Goal: Task Accomplishment & Management: Manage account settings

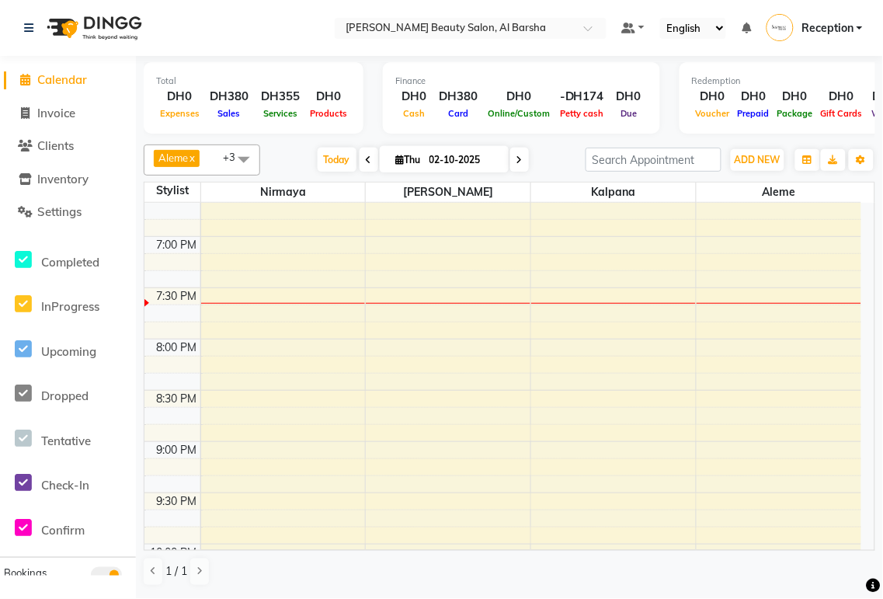
scroll to position [925, 0]
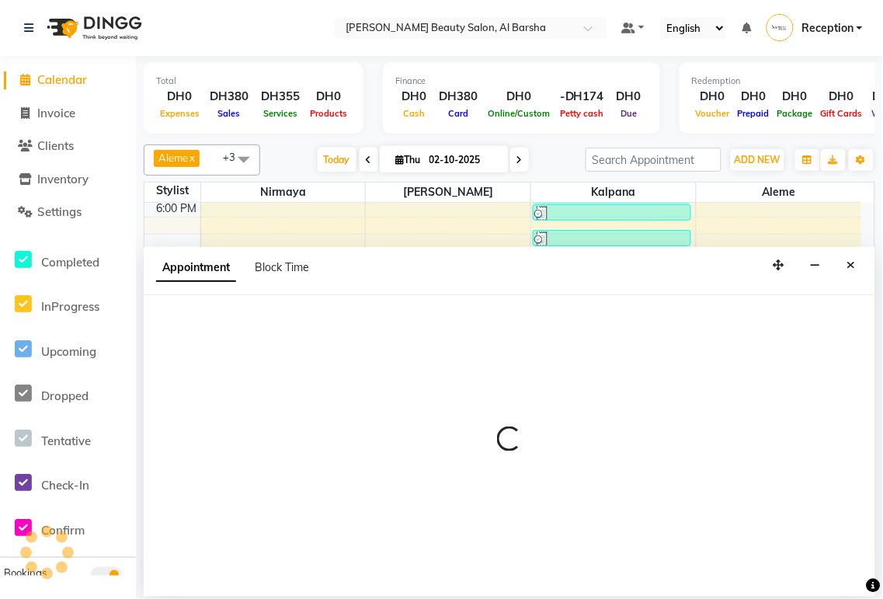
select select "92710"
select select "tentative"
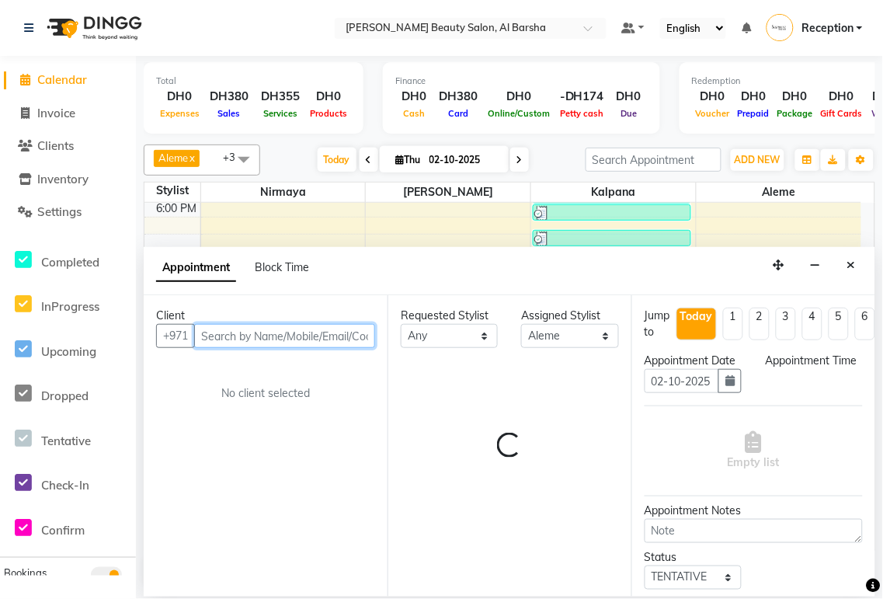
select select "1170"
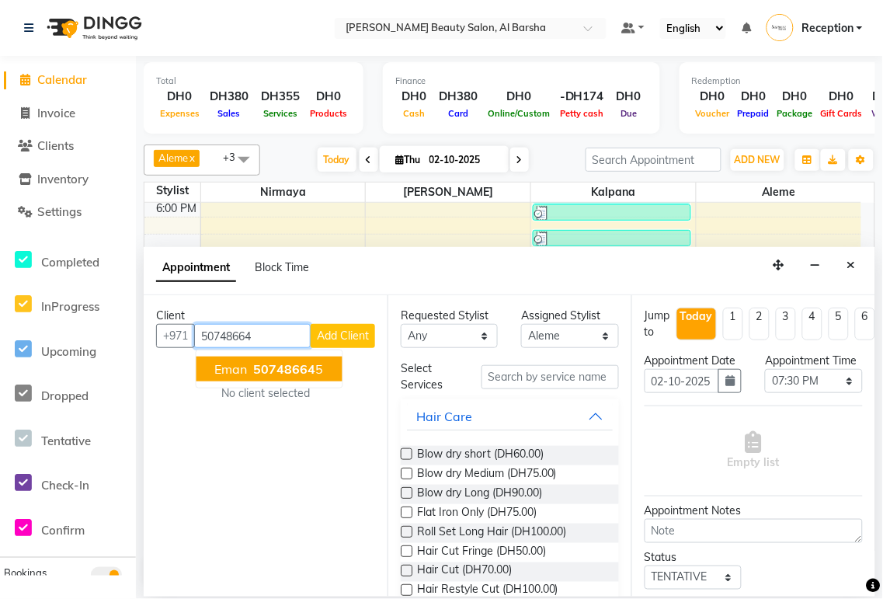
click at [290, 371] on span "50748664" at bounding box center [285, 369] width 62 height 16
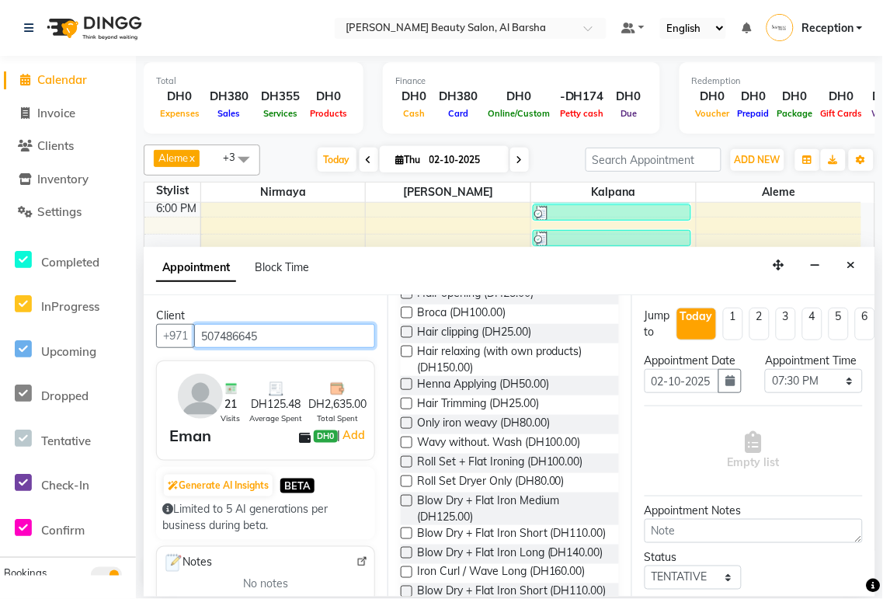
scroll to position [511, 0]
type input "507486645"
click at [406, 478] on label at bounding box center [407, 480] width 12 height 12
click at [406, 478] on input "checkbox" at bounding box center [406, 482] width 10 height 10
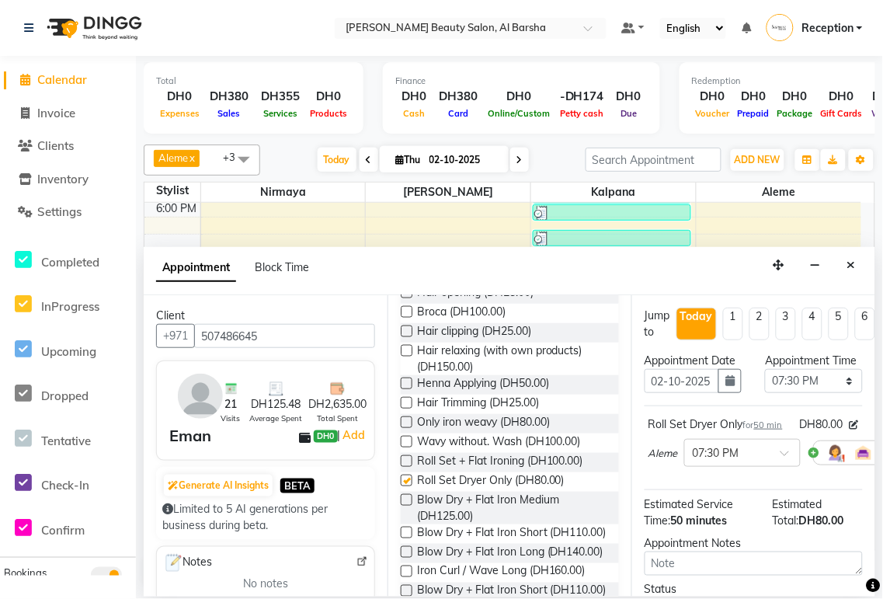
checkbox input "false"
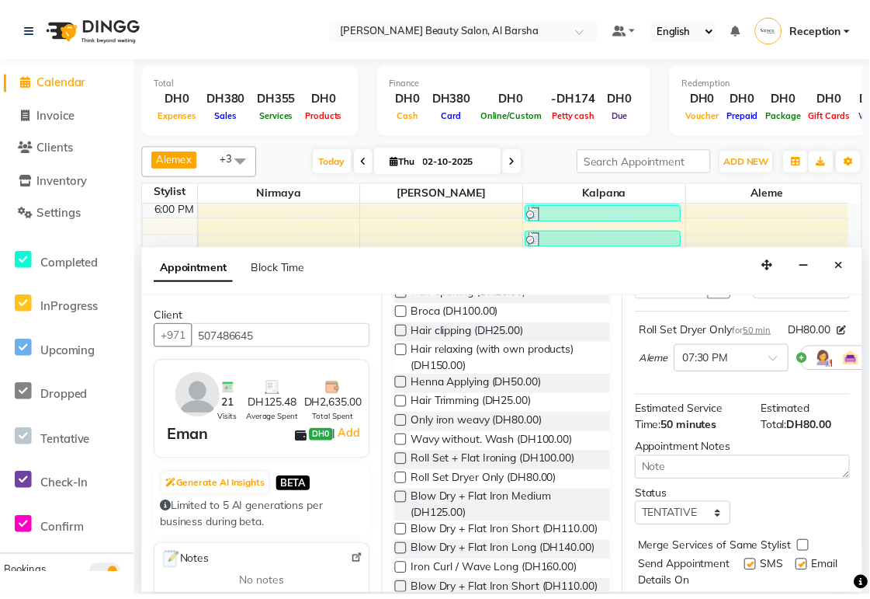
scroll to position [199, 0]
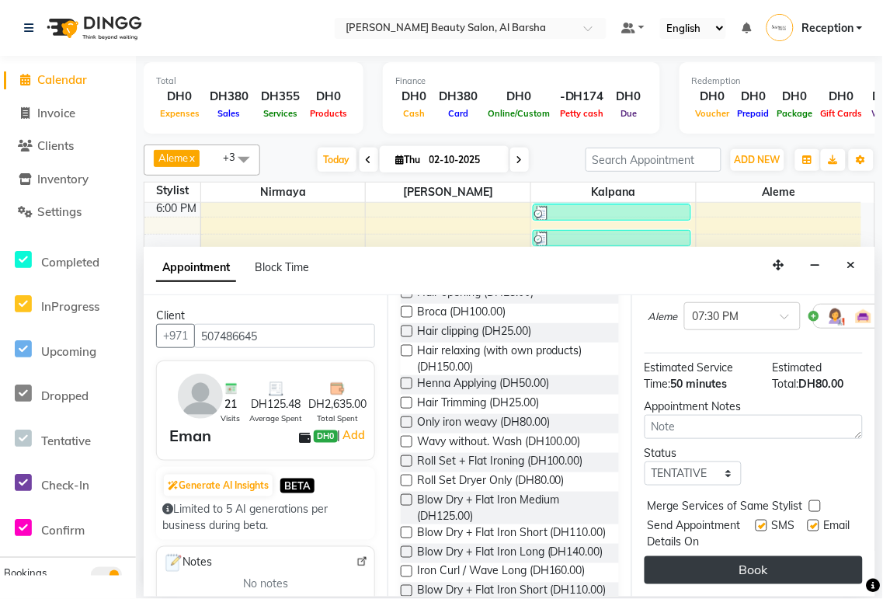
click at [793, 564] on button "Book" at bounding box center [753, 570] width 218 height 28
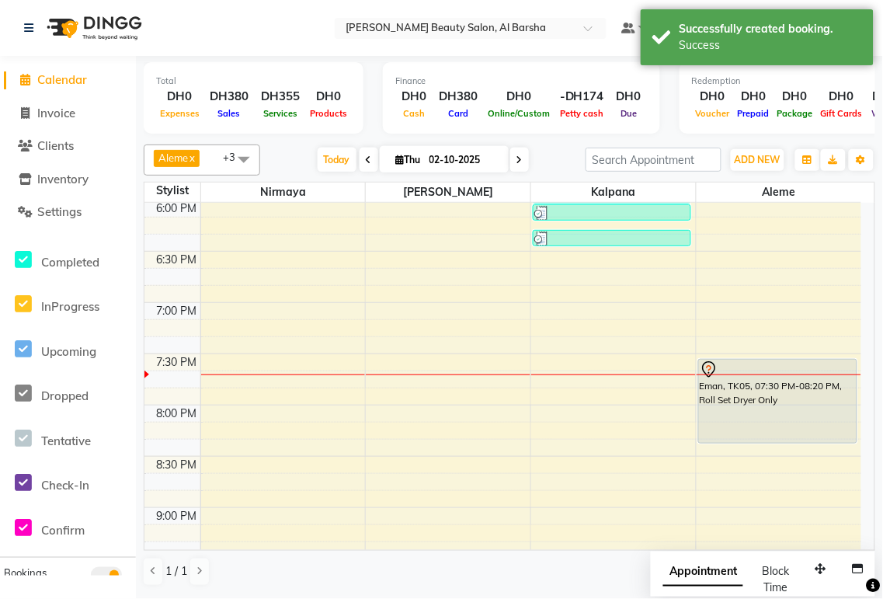
click at [748, 391] on div "Eman, TK05, 07:30 PM-08:20 PM, Roll Set Dryer Only" at bounding box center [778, 400] width 158 height 83
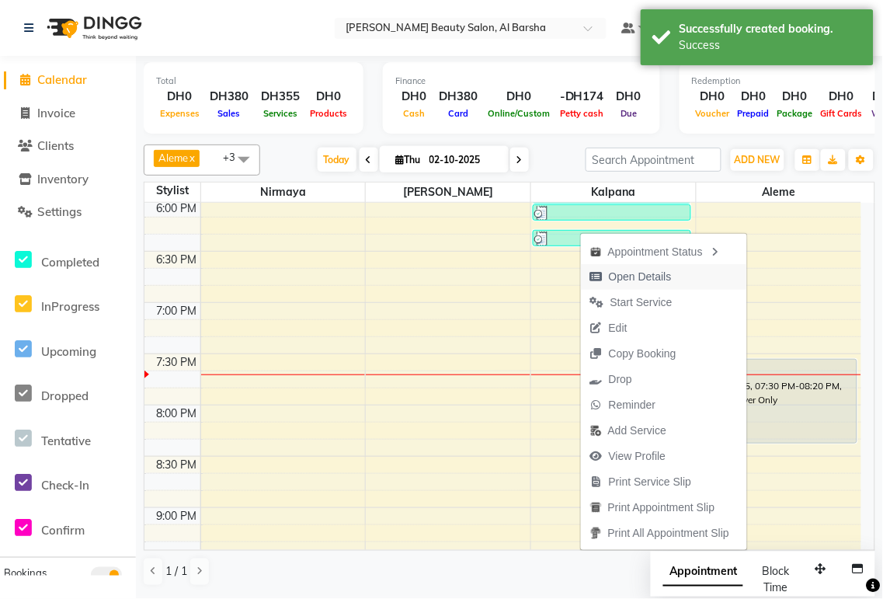
click at [641, 276] on span "Open Details" at bounding box center [640, 277] width 63 height 16
select select "7"
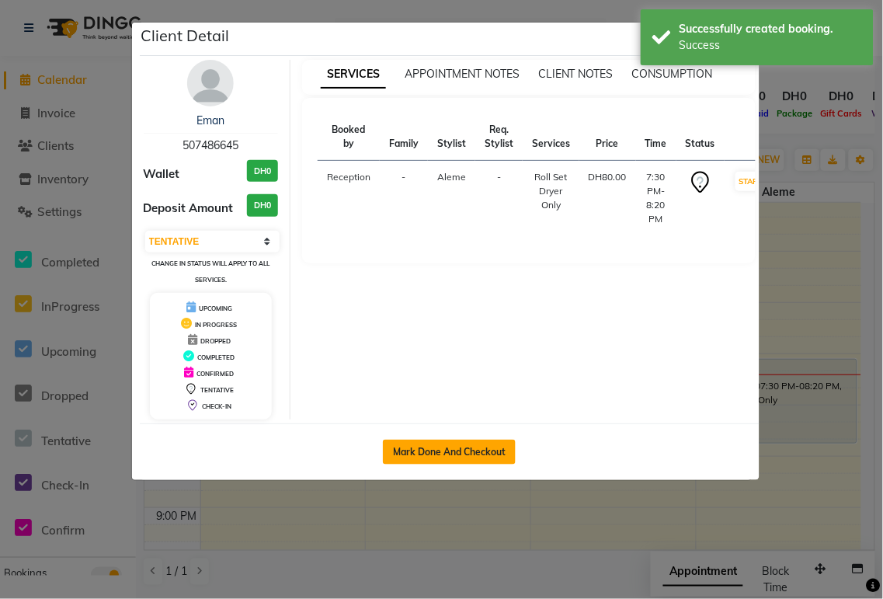
click at [450, 446] on button "Mark Done And Checkout" at bounding box center [449, 451] width 133 height 25
select select "service"
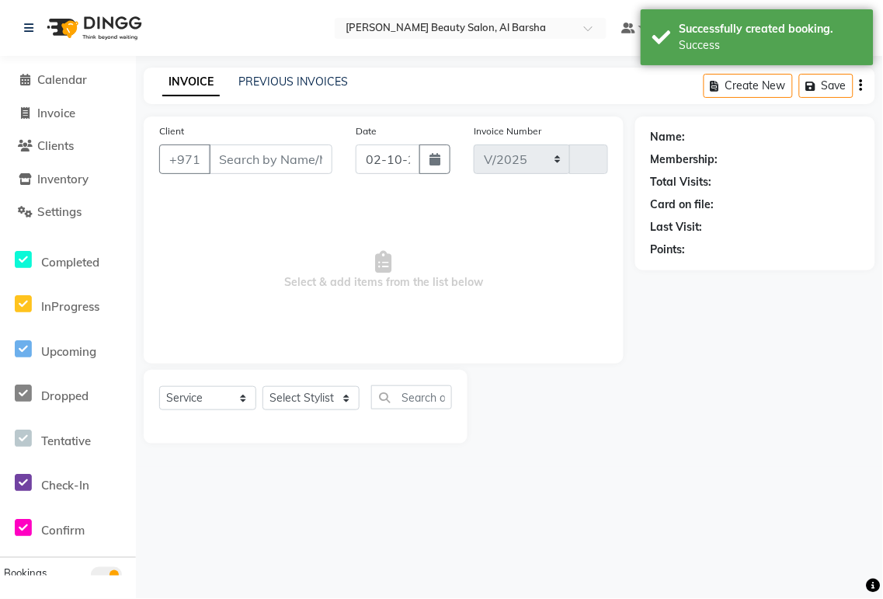
select select "5166"
type input "0056"
type input "507486645"
select select "92710"
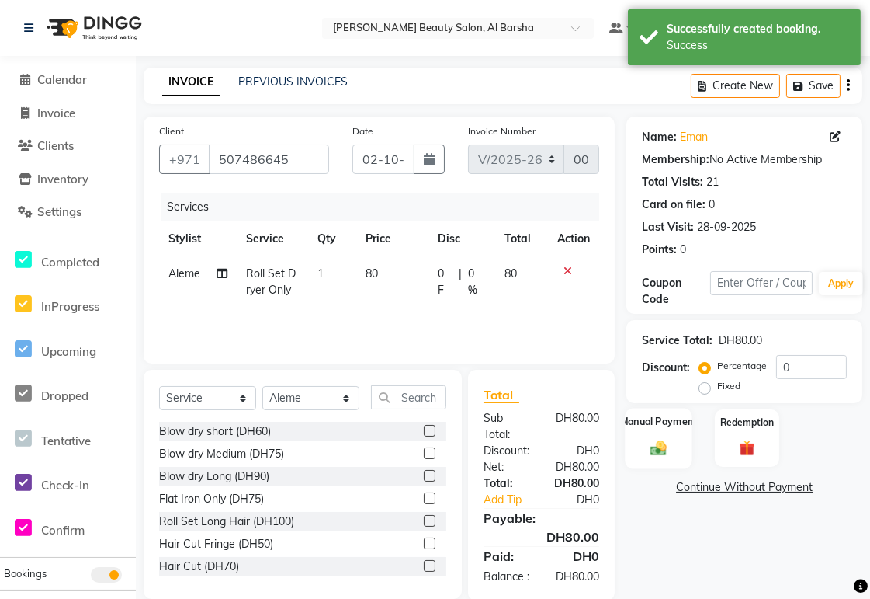
click at [658, 453] on img at bounding box center [659, 448] width 26 height 19
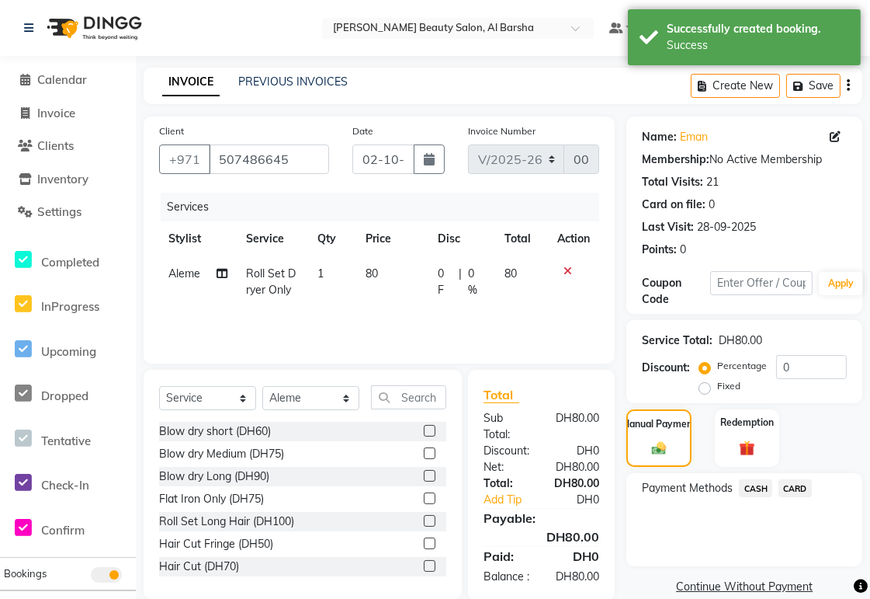
click at [793, 492] on span "CARD" at bounding box center [795, 488] width 33 height 18
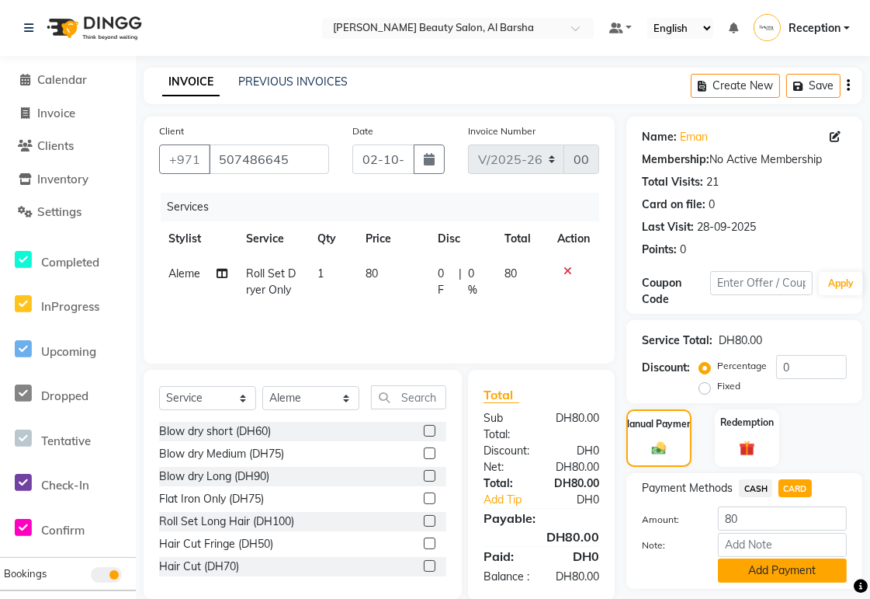
click at [786, 572] on button "Add Payment" at bounding box center [782, 570] width 129 height 24
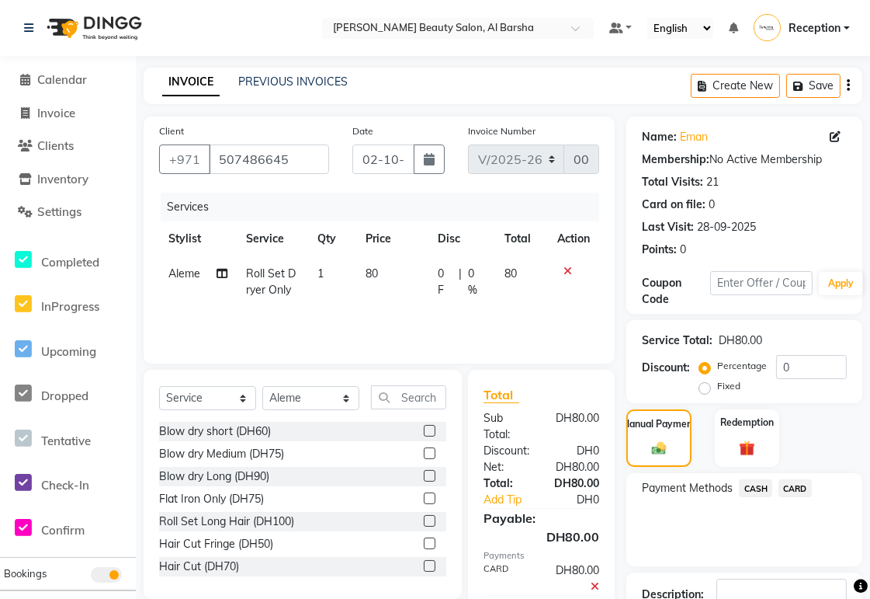
click at [825, 544] on div "Payment Methods CASH CARD" at bounding box center [745, 519] width 236 height 93
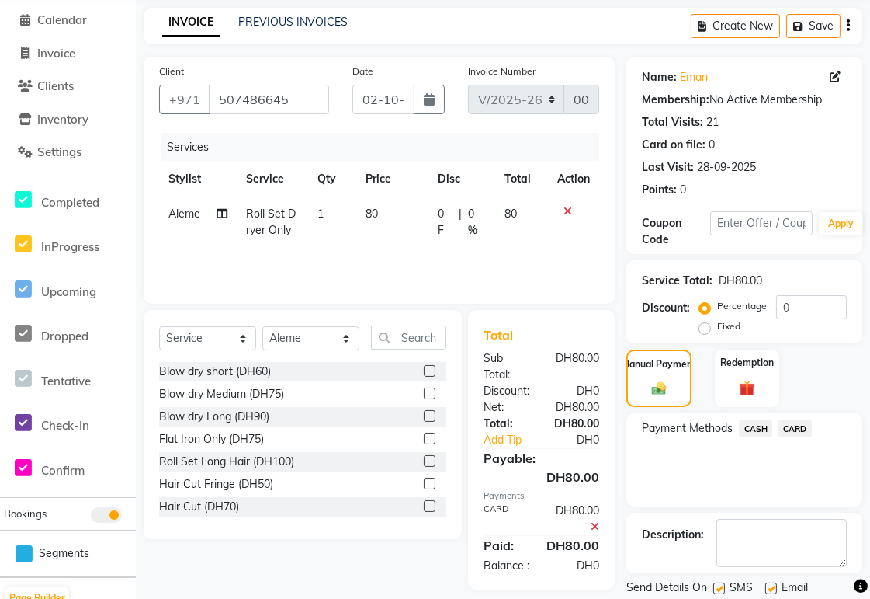
scroll to position [110, 0]
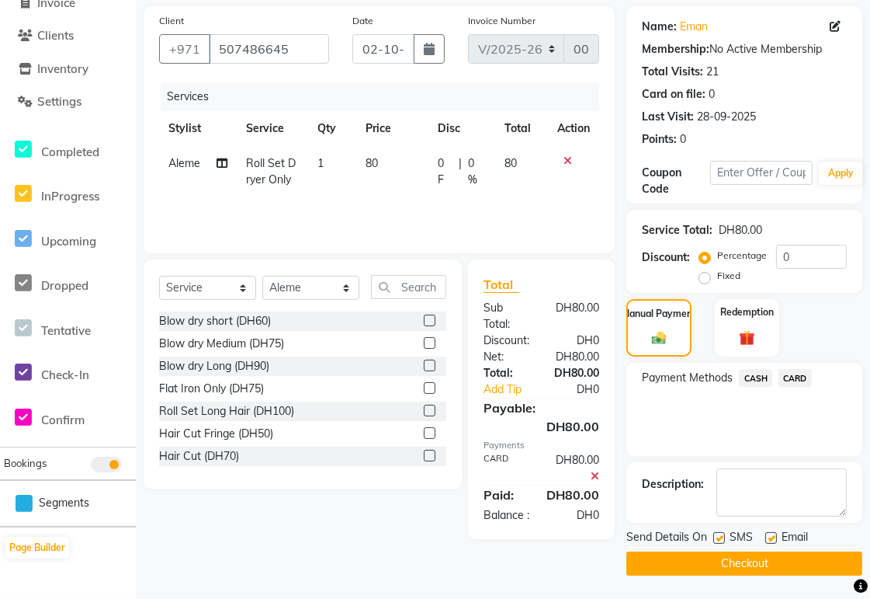
click at [776, 565] on button "Checkout" at bounding box center [745, 563] width 236 height 24
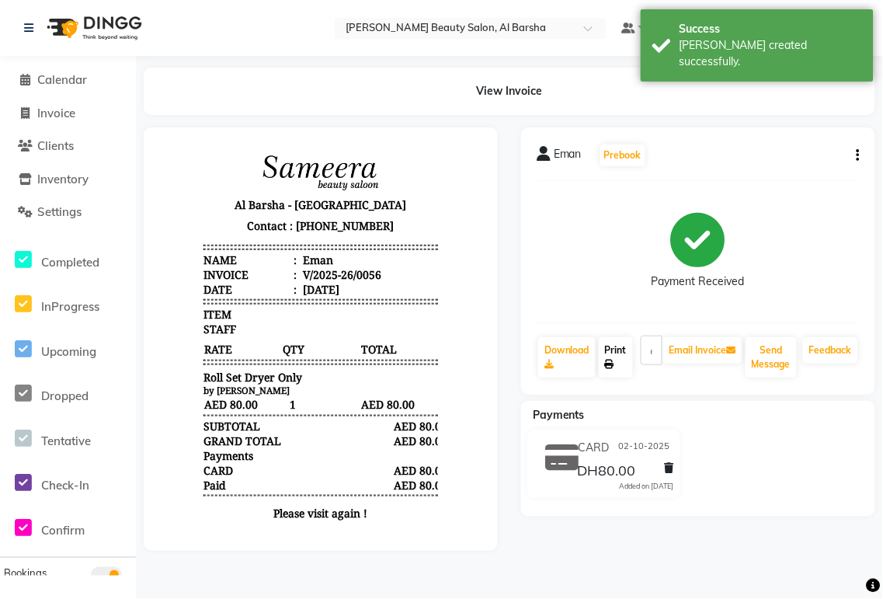
click at [627, 368] on link "Print" at bounding box center [616, 357] width 34 height 40
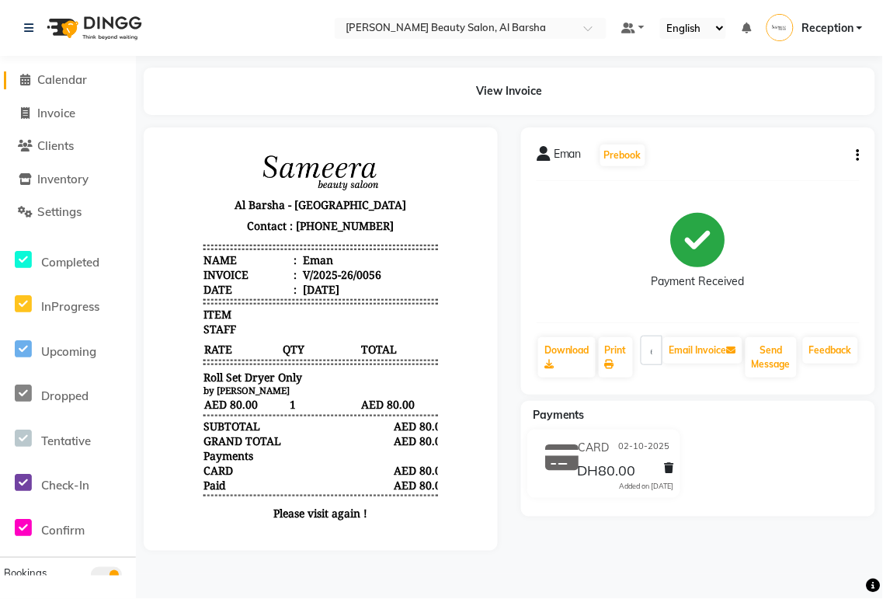
click at [66, 83] on span "Calendar" at bounding box center [62, 79] width 50 height 15
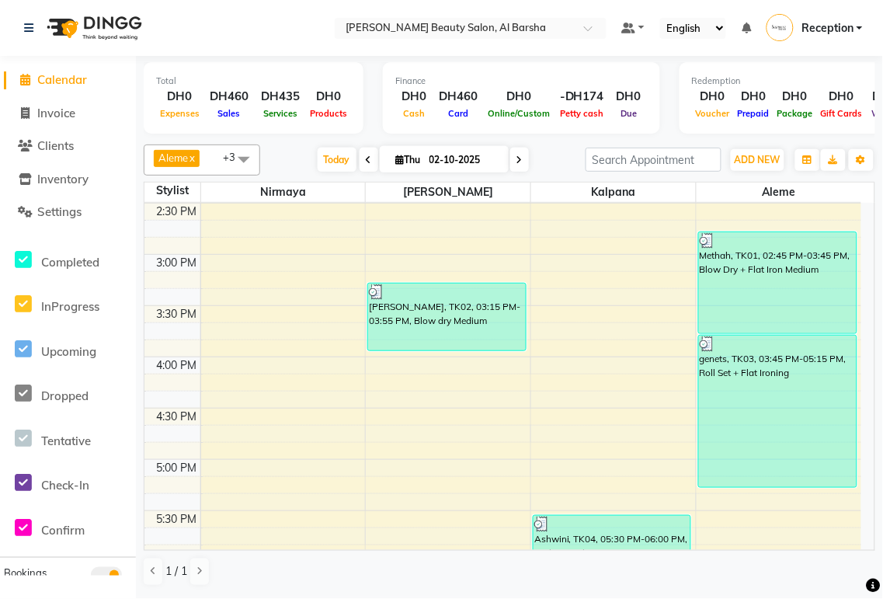
scroll to position [582, 0]
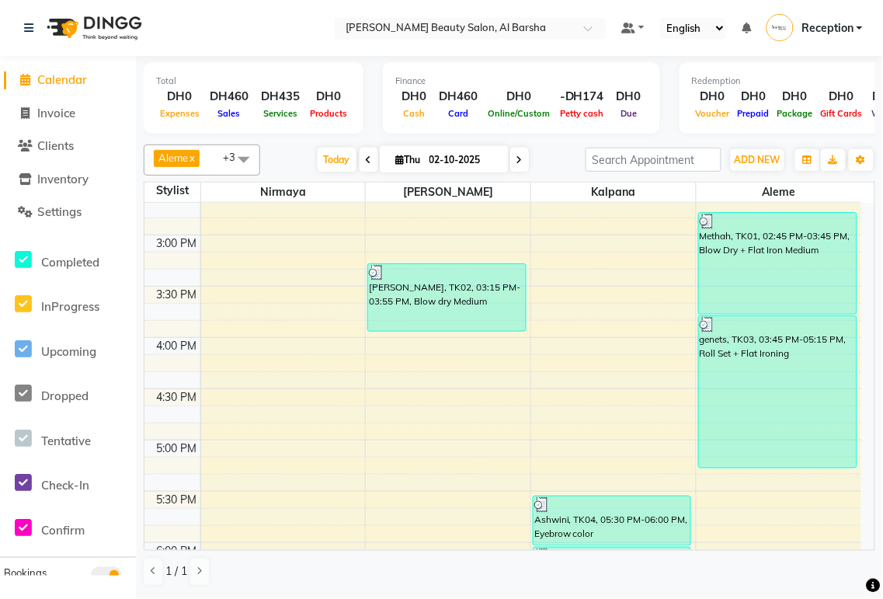
click at [850, 0] on nav "Select Location × [PERSON_NAME] Beauty Salon, Al Barsha Default Panel My Panel …" at bounding box center [441, 28] width 883 height 56
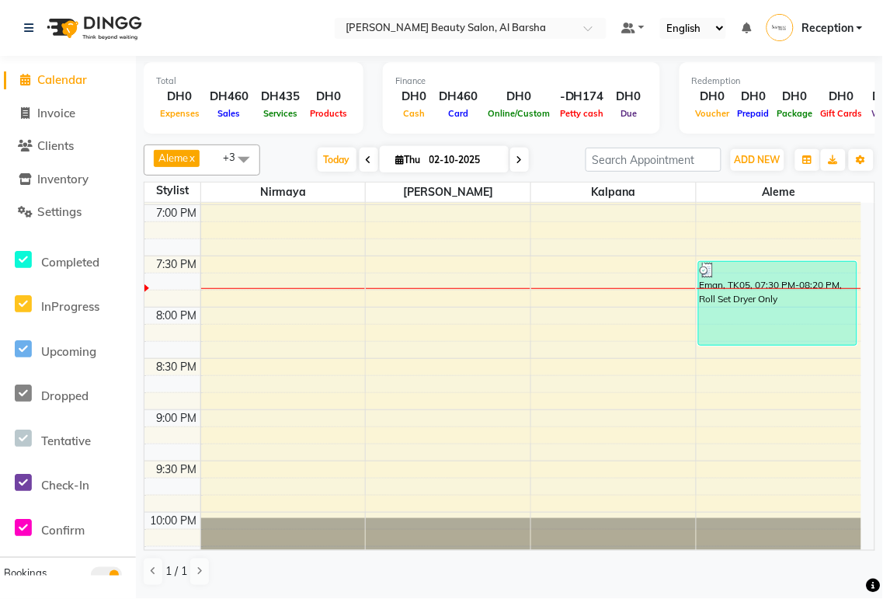
scroll to position [1027, 0]
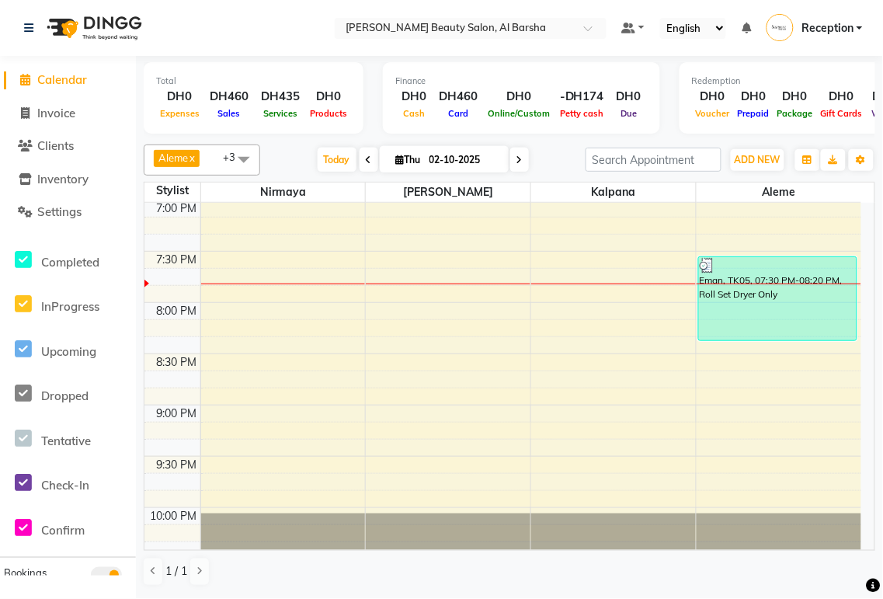
click at [779, 339] on link "Eman, TK05, 07:30 PM-08:20 PM, Roll Set Dryer Only" at bounding box center [777, 298] width 159 height 85
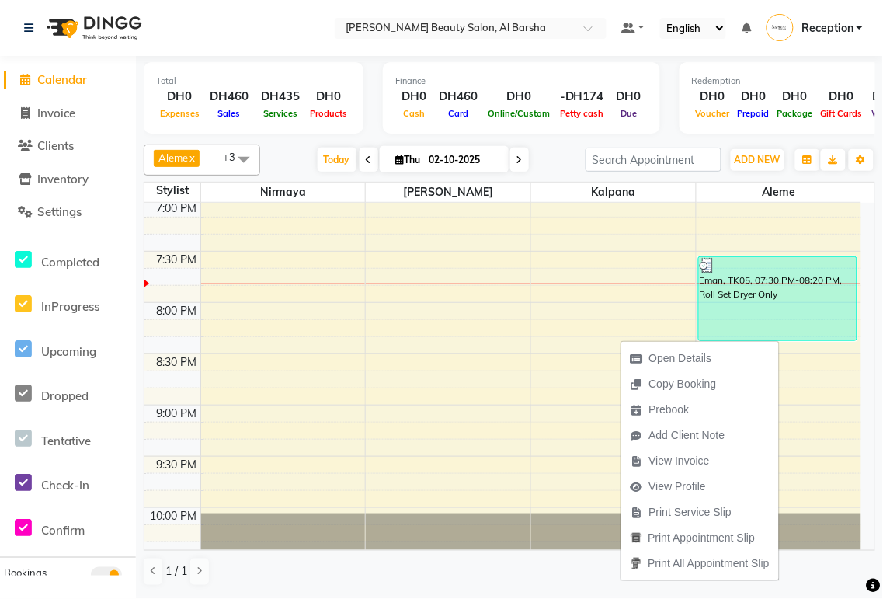
scroll to position [440, 0]
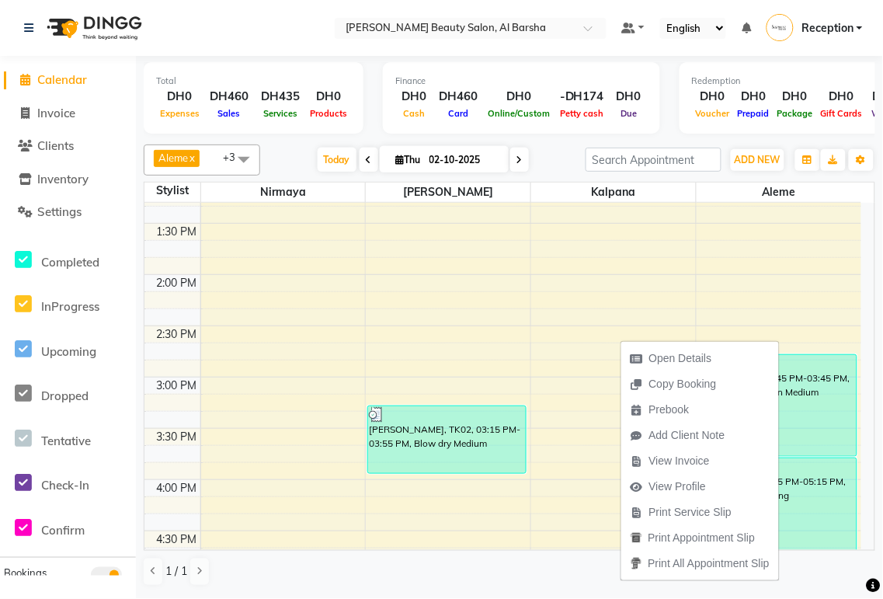
click at [793, 289] on td at bounding box center [530, 282] width 661 height 17
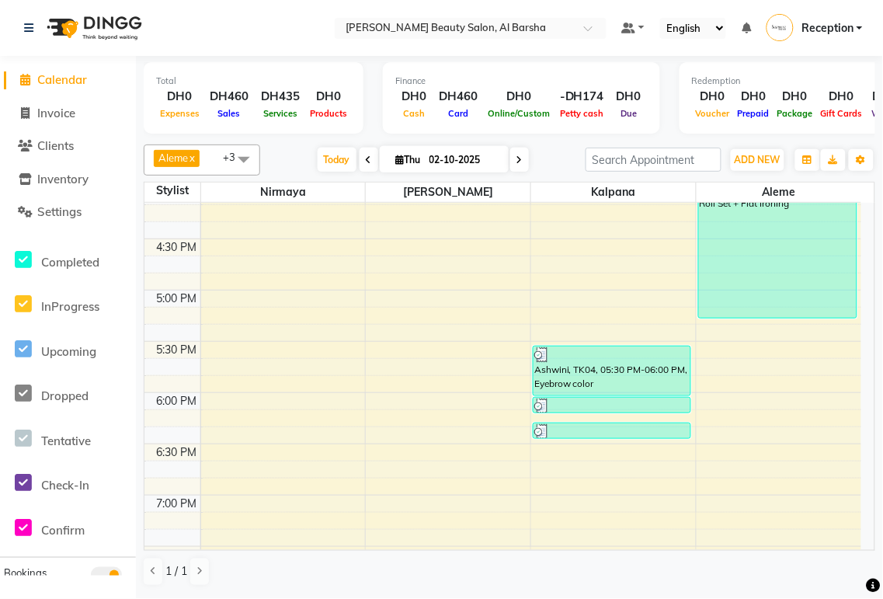
scroll to position [735, 0]
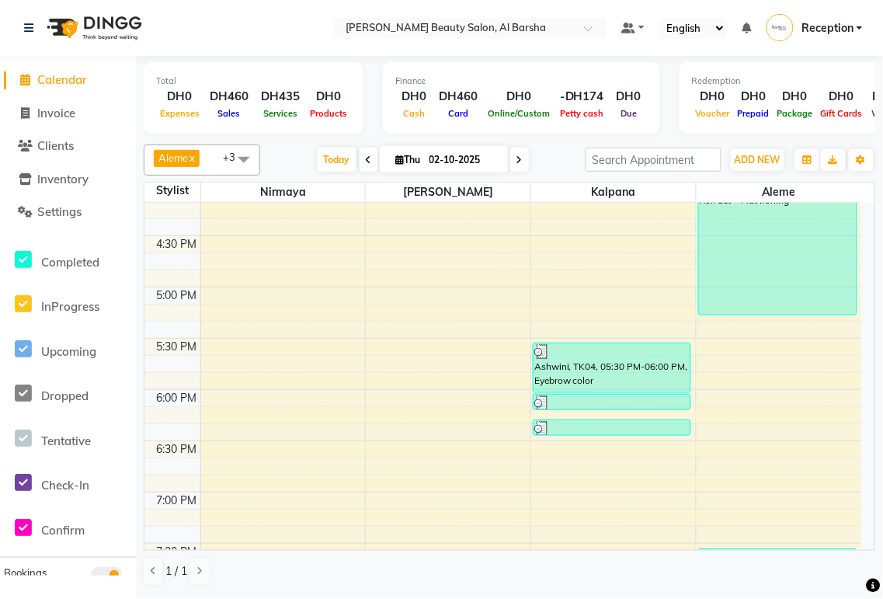
click at [624, 375] on div "Ashwini, TK04, 05:30 PM-06:00 PM, Eyebrow color" at bounding box center [611, 367] width 157 height 49
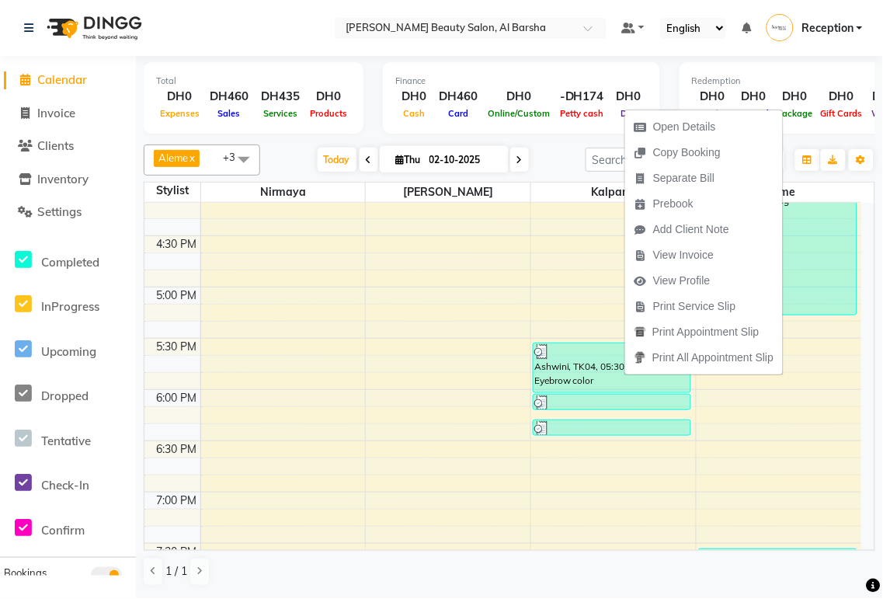
click at [545, 579] on div "1 / 1" at bounding box center [509, 572] width 731 height 30
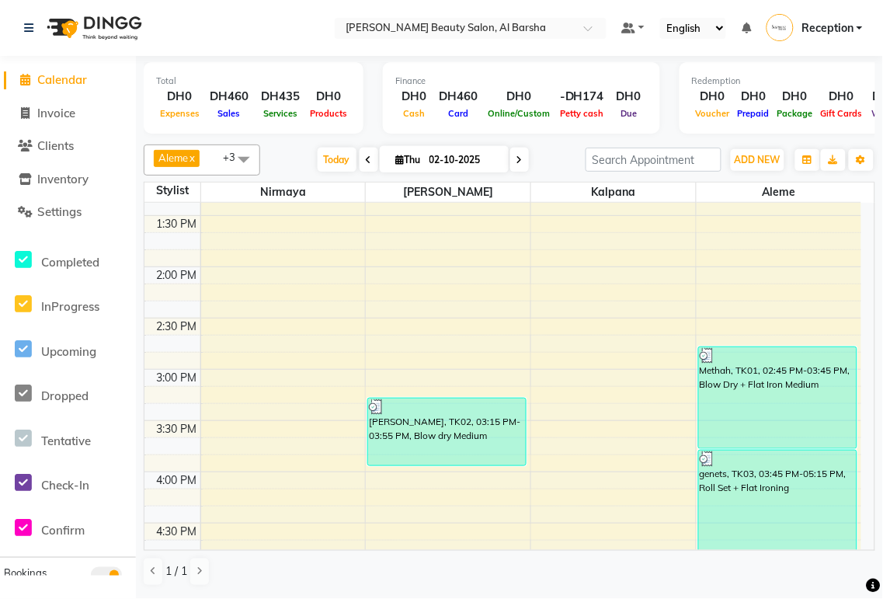
scroll to position [444, 0]
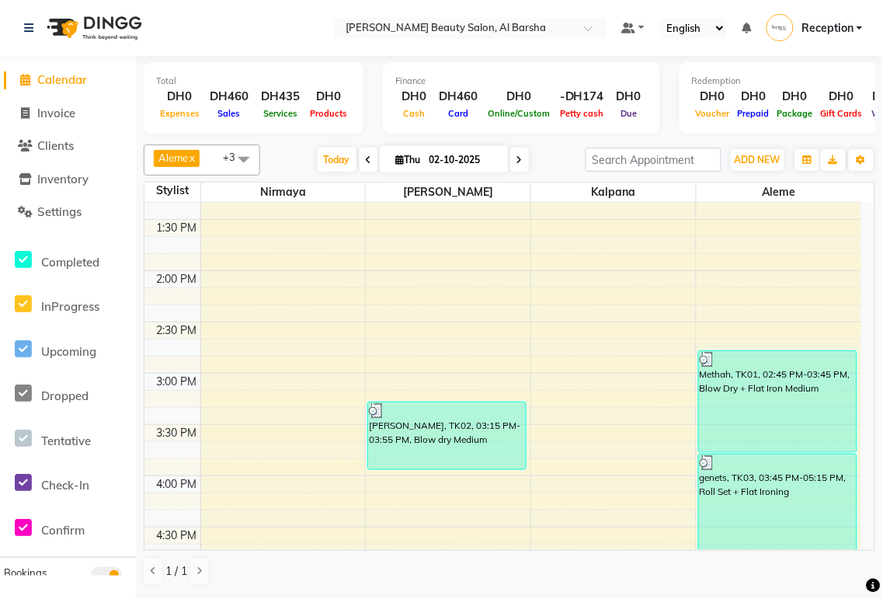
click at [447, 443] on div "[PERSON_NAME], TK02, 03:15 PM-03:55 PM, Blow dry Medium" at bounding box center [446, 435] width 157 height 67
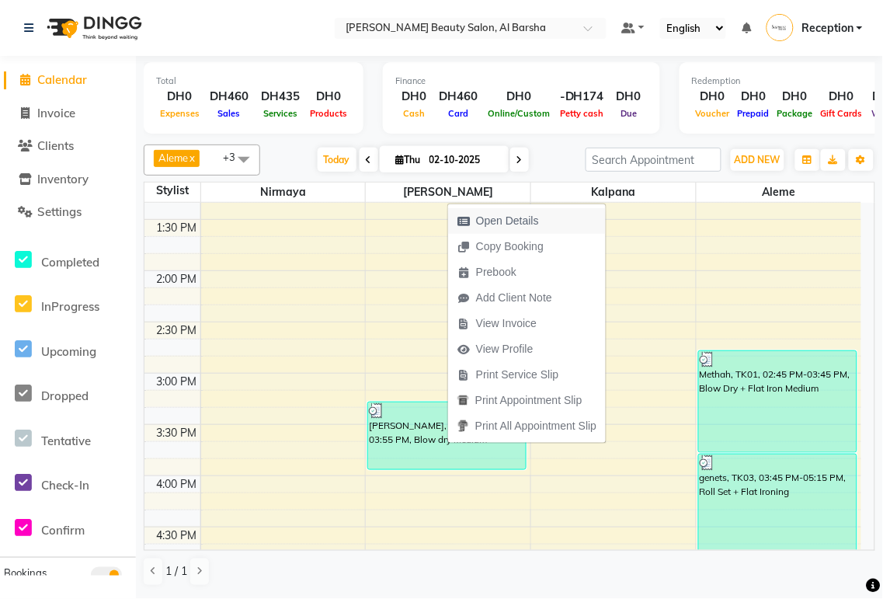
click at [528, 221] on span "Open Details" at bounding box center [507, 221] width 63 height 16
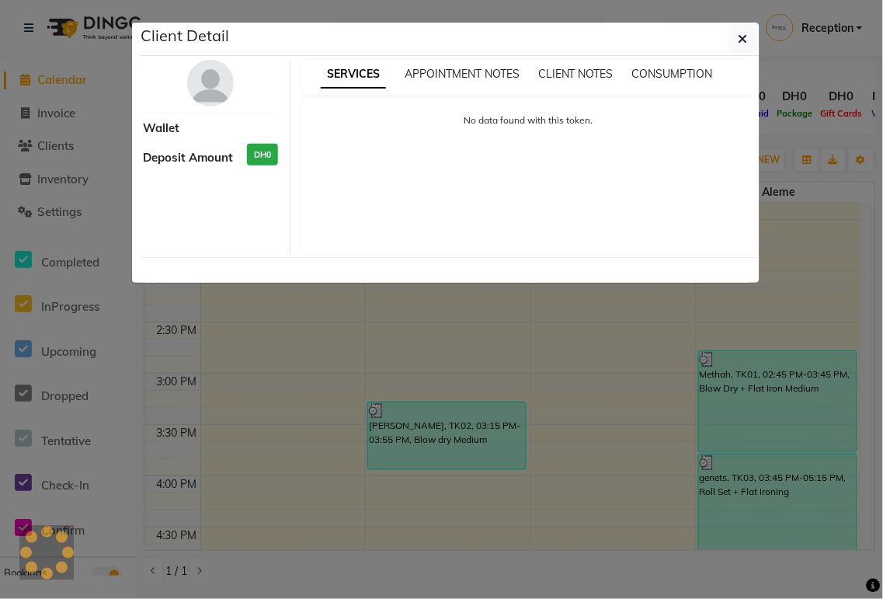
select select "3"
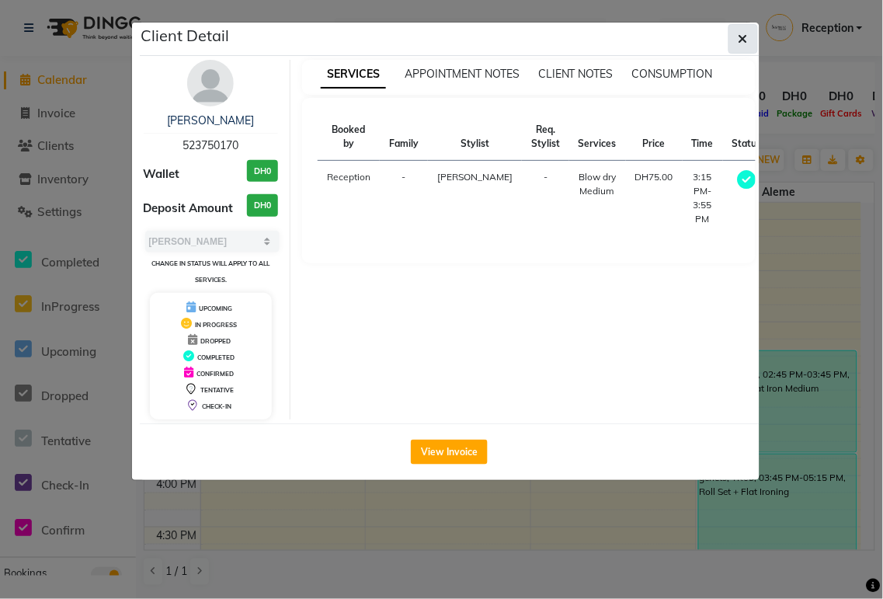
click at [741, 37] on icon "button" at bounding box center [742, 39] width 9 height 12
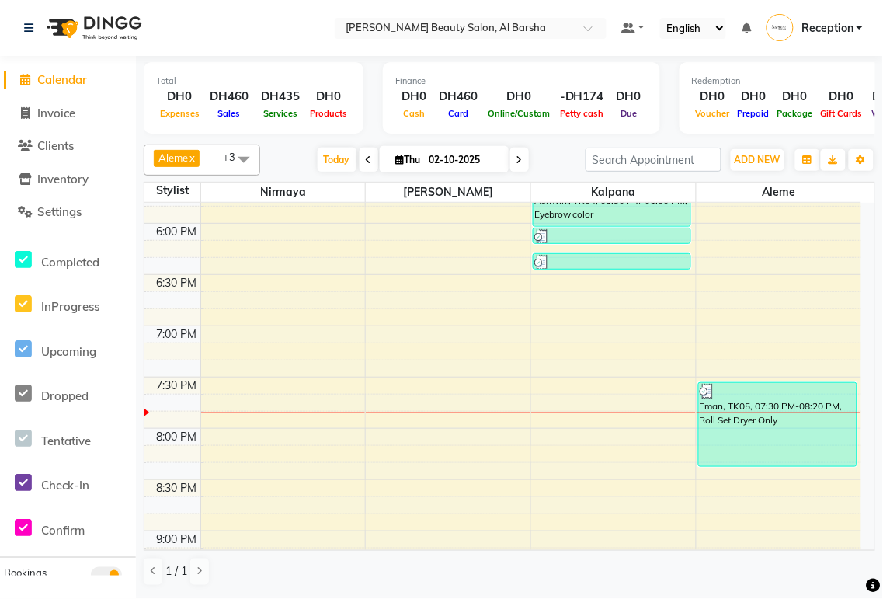
scroll to position [893, 0]
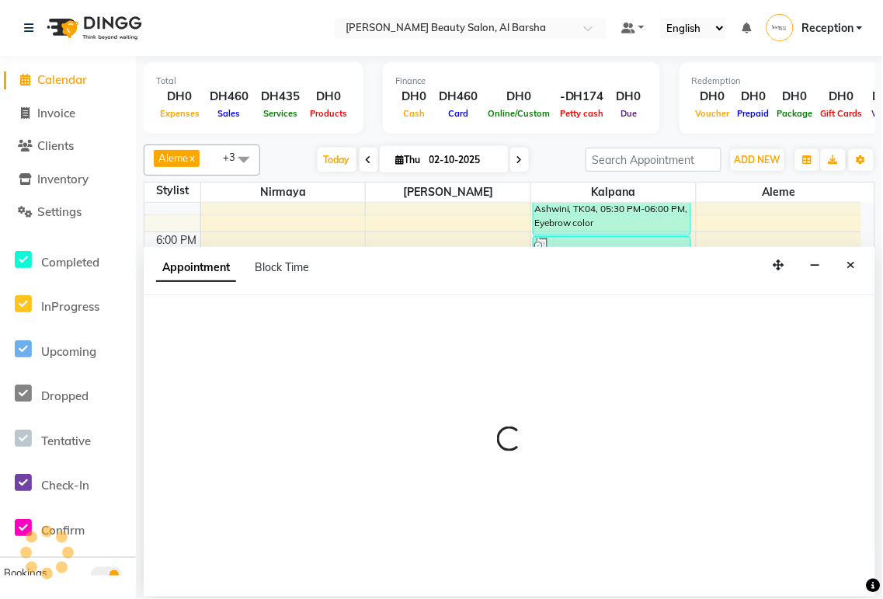
select select "92710"
select select "1230"
select select "tentative"
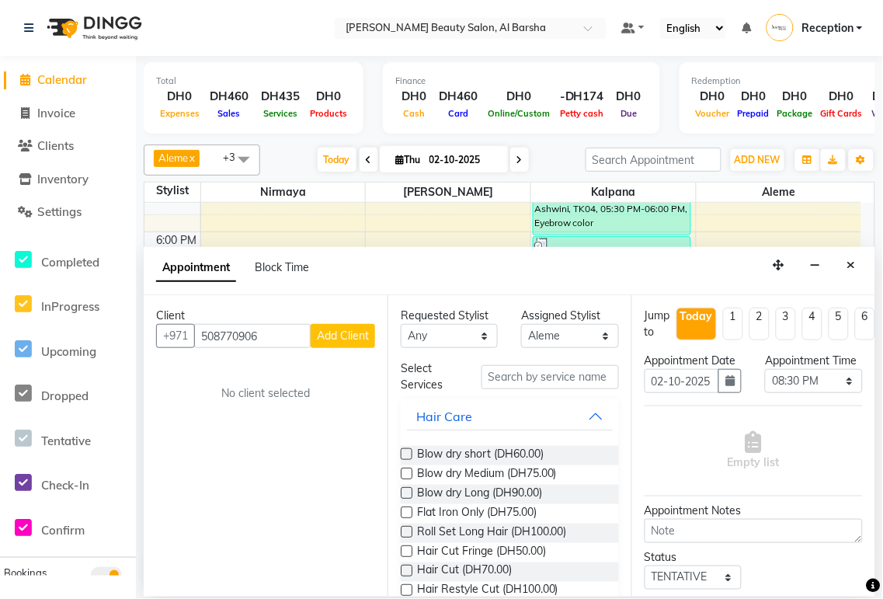
type input "508770906"
click at [345, 338] on span "Add Client" at bounding box center [343, 335] width 52 height 14
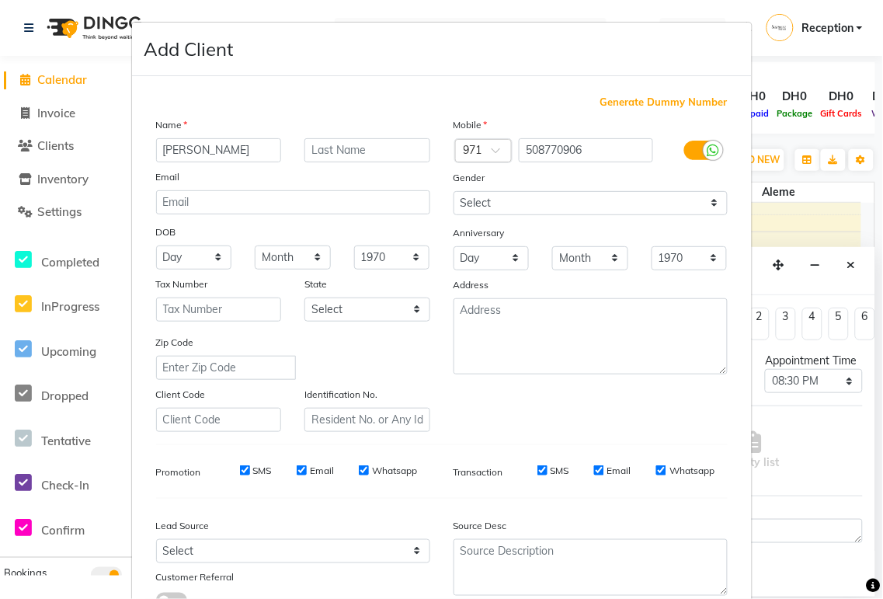
scroll to position [119, 0]
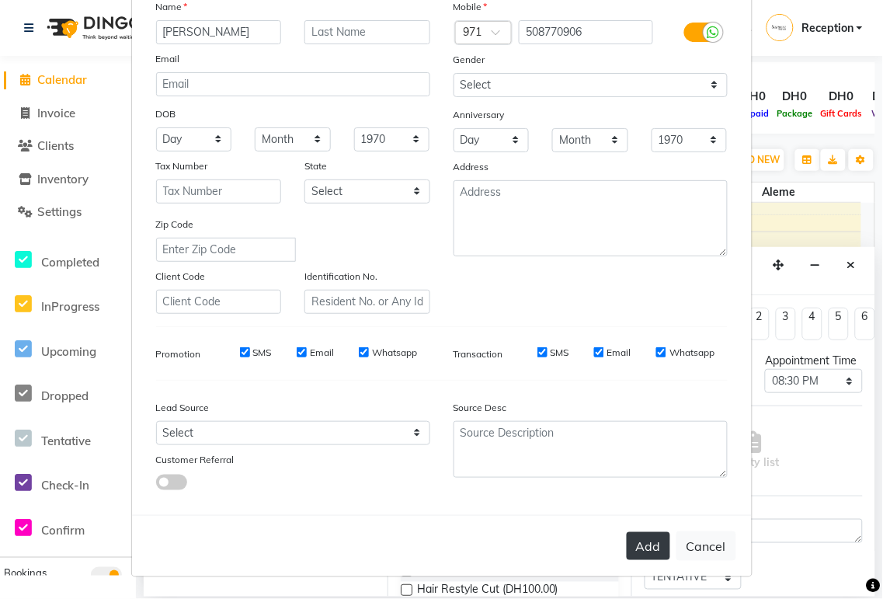
type input "[PERSON_NAME]"
click at [635, 550] on button "Add" at bounding box center [648, 546] width 43 height 28
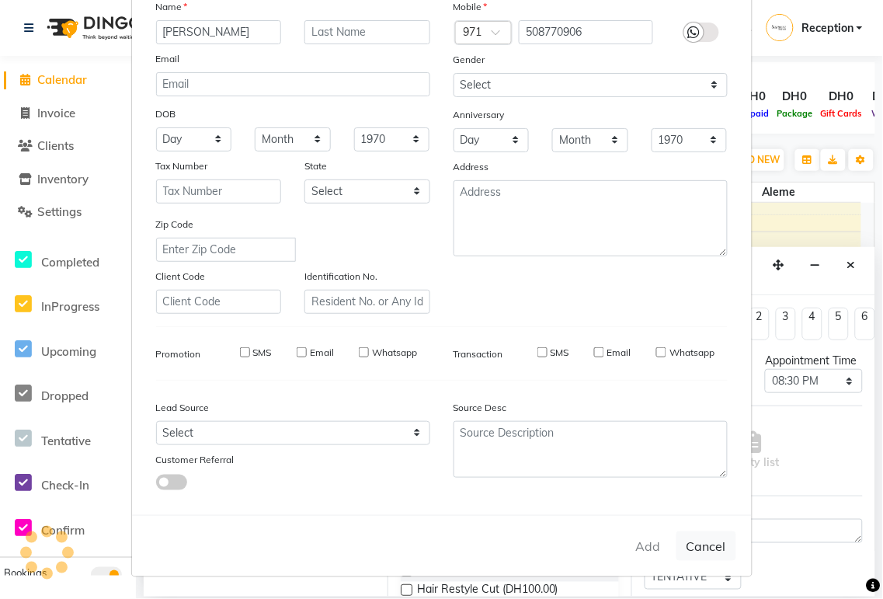
select select
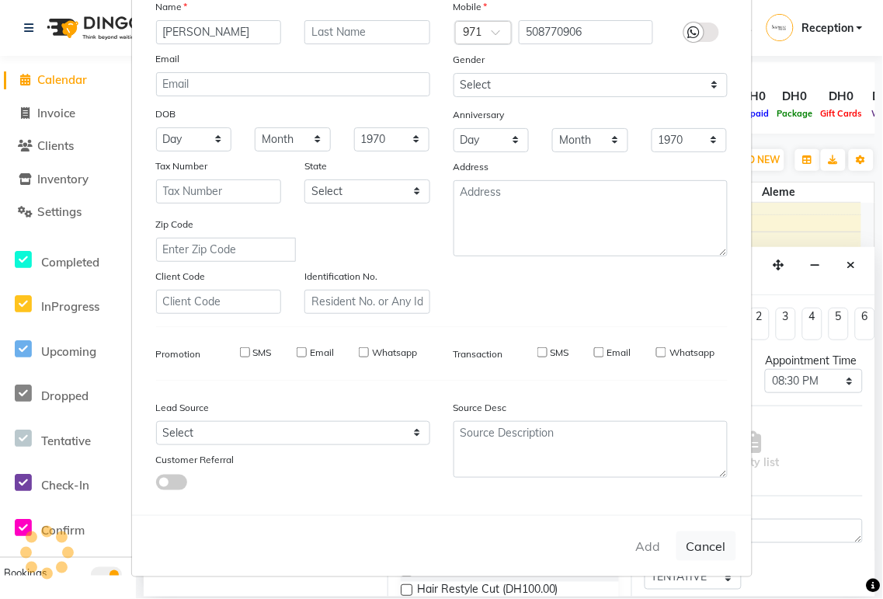
select select
checkbox input "false"
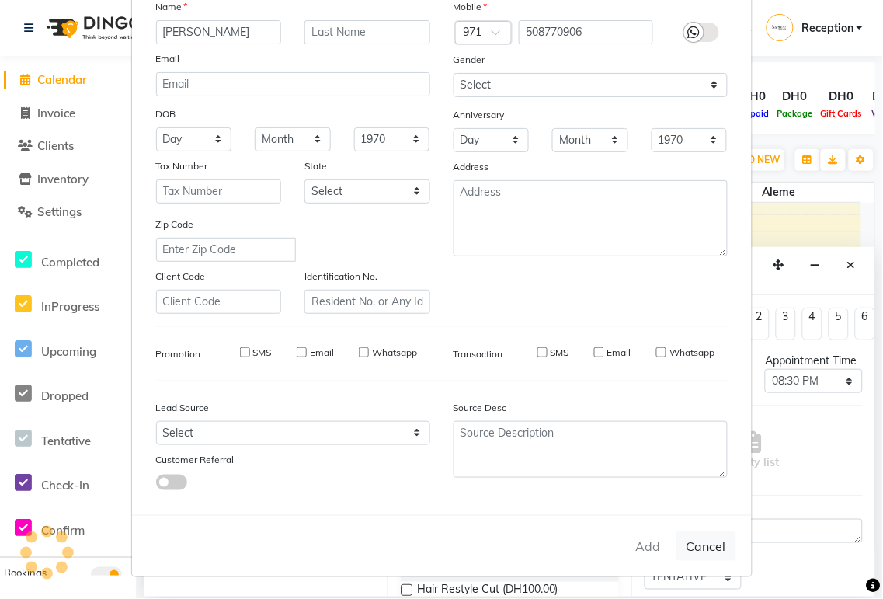
checkbox input "false"
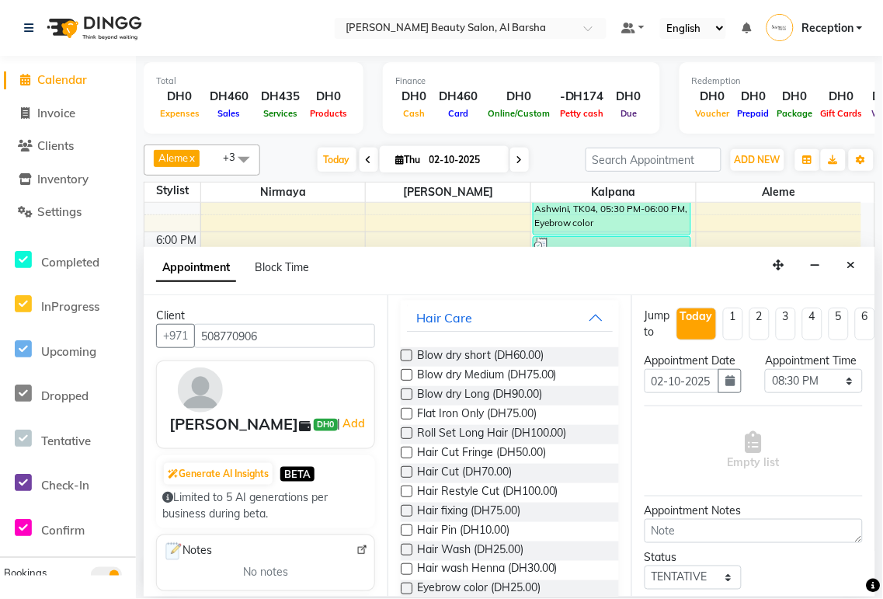
scroll to position [0, 0]
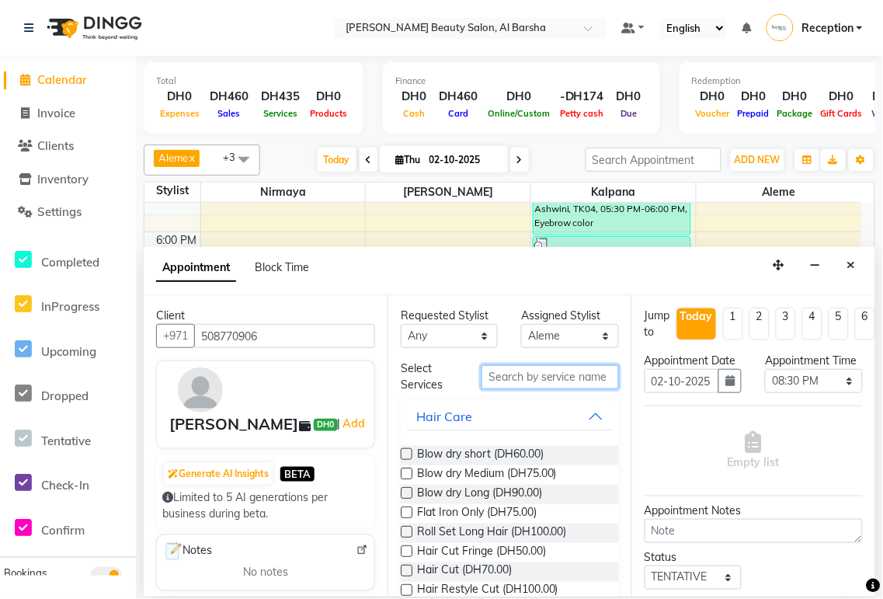
click at [536, 376] on input "text" at bounding box center [549, 377] width 137 height 24
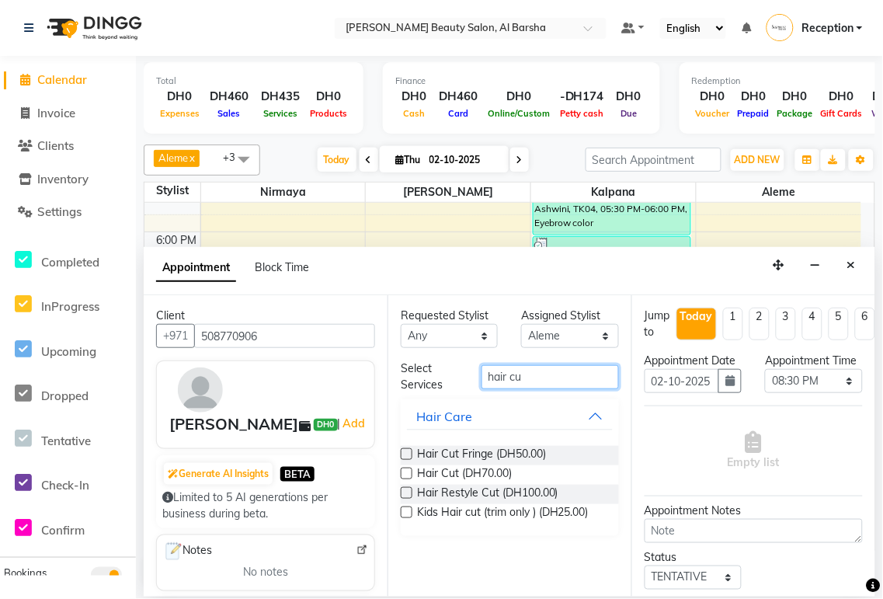
click at [564, 377] on input "hair cu" at bounding box center [549, 377] width 137 height 24
type input "h"
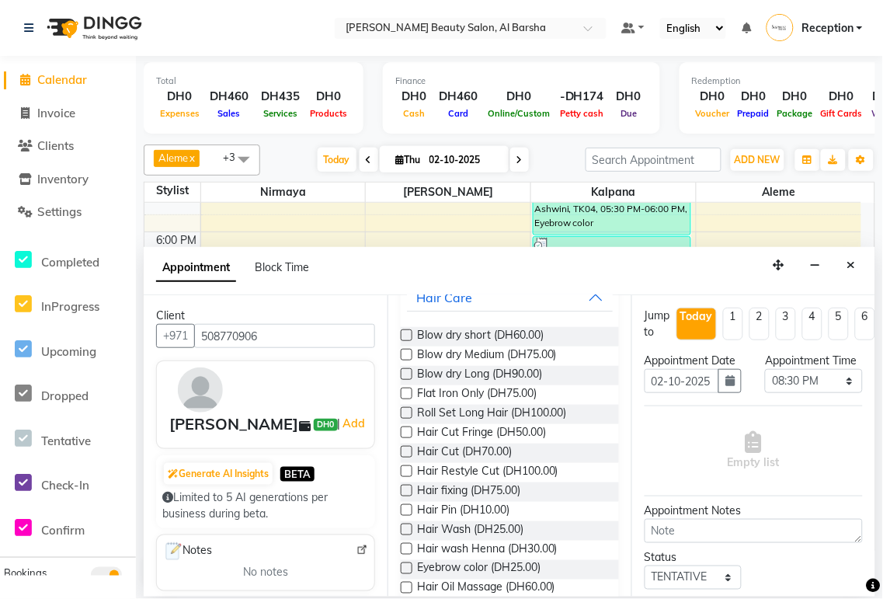
scroll to position [134, 0]
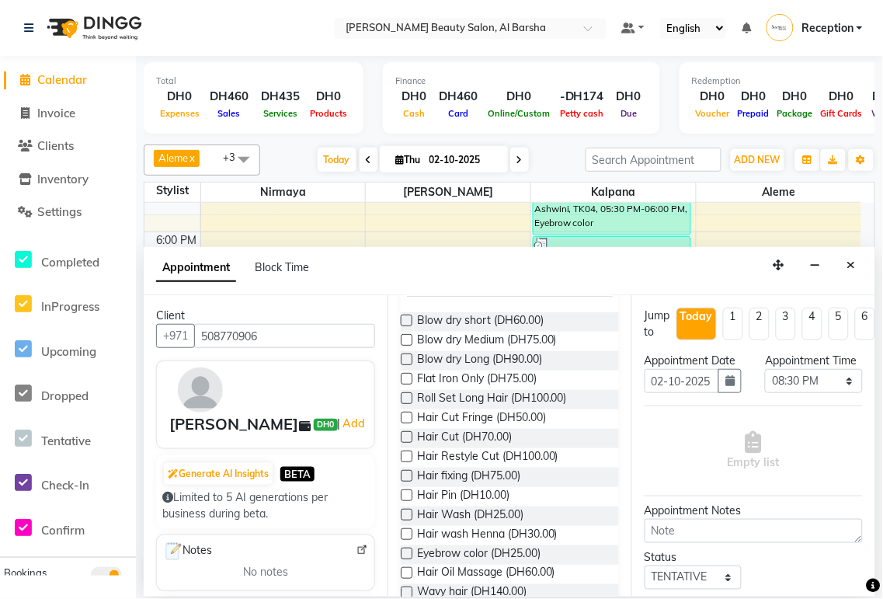
click at [405, 538] on label at bounding box center [407, 534] width 12 height 12
click at [405, 538] on input "checkbox" at bounding box center [406, 535] width 10 height 10
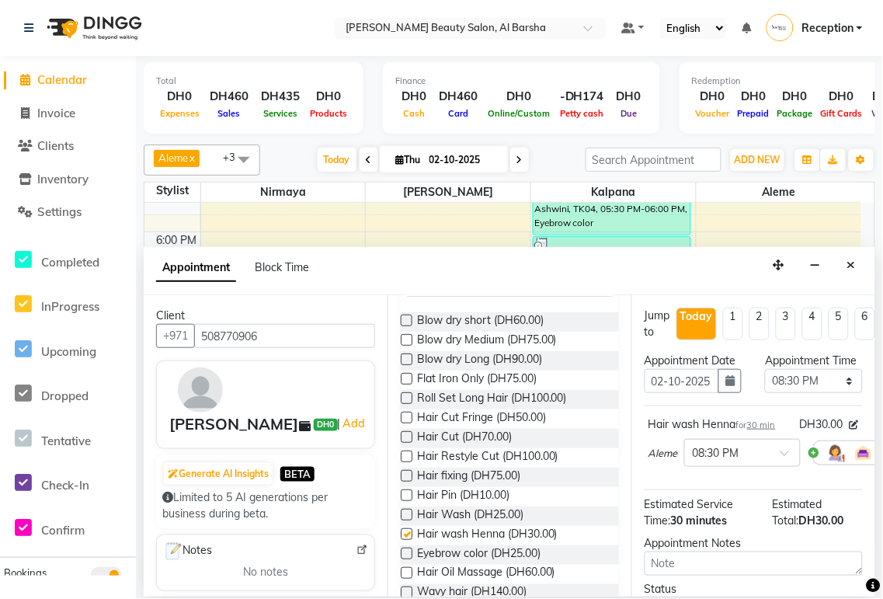
checkbox input "false"
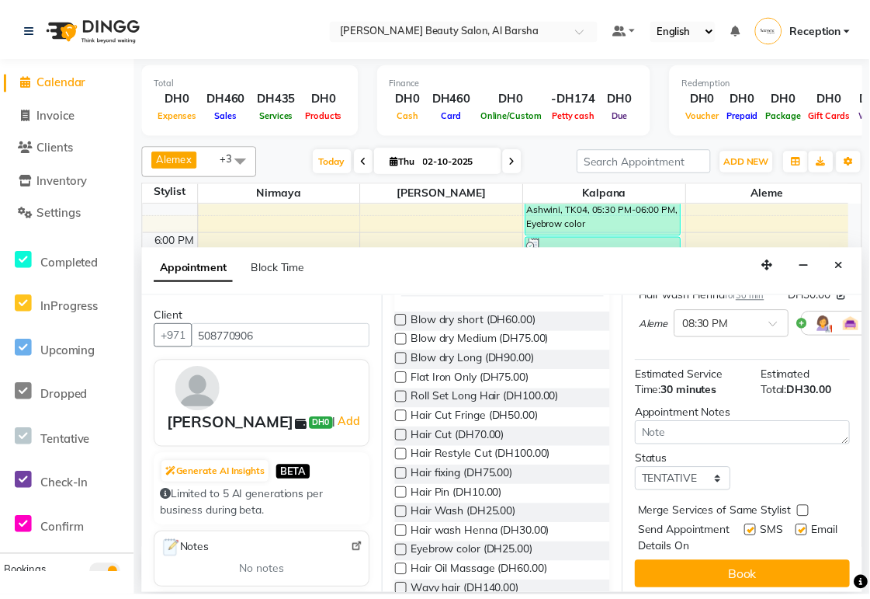
scroll to position [199, 0]
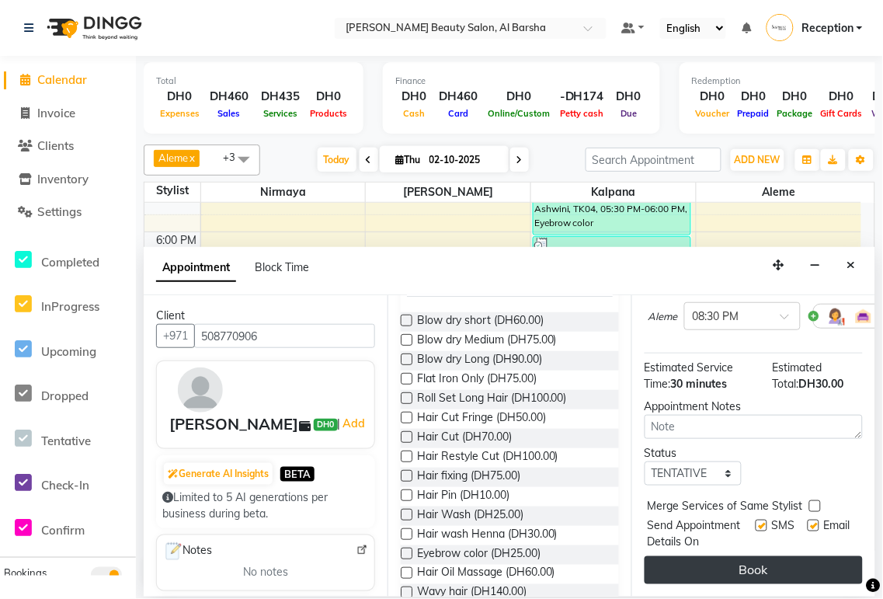
click at [776, 564] on button "Book" at bounding box center [753, 570] width 218 height 28
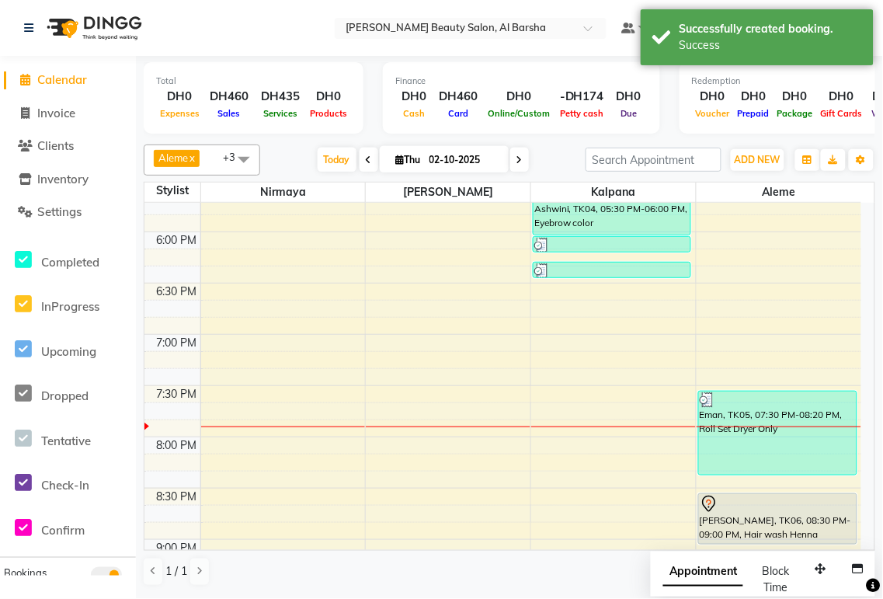
click at [713, 508] on icon at bounding box center [708, 504] width 19 height 19
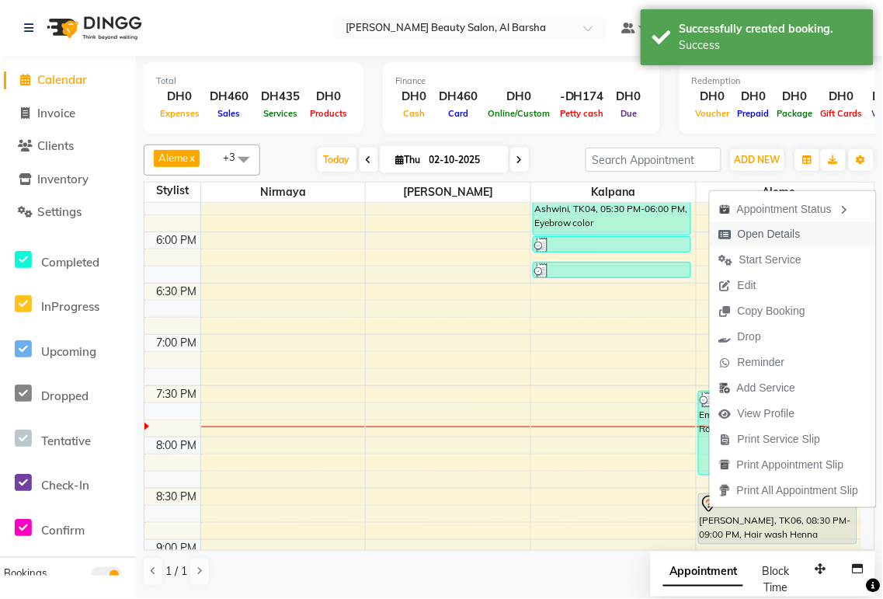
click at [772, 238] on span "Open Details" at bounding box center [769, 234] width 63 height 16
select select "7"
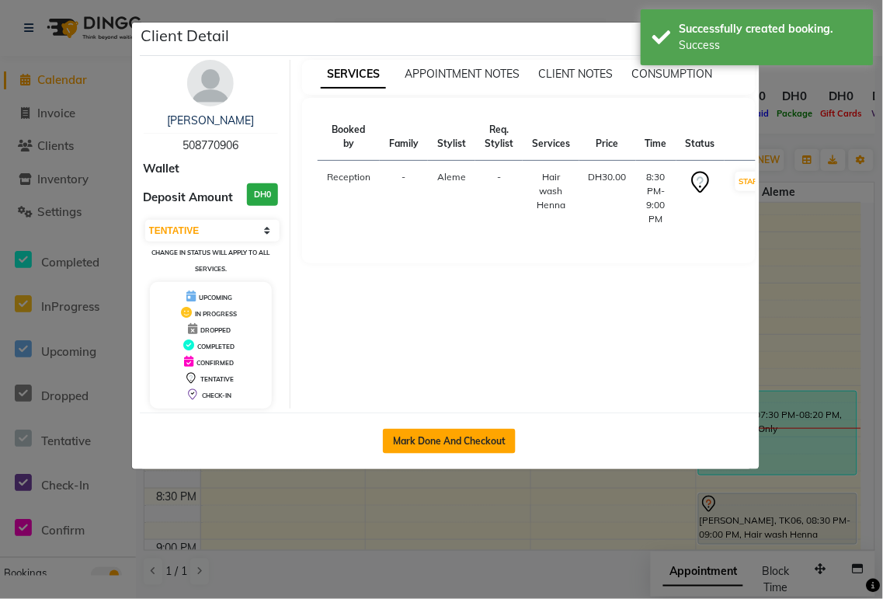
click at [453, 440] on button "Mark Done And Checkout" at bounding box center [449, 441] width 133 height 25
select select "service"
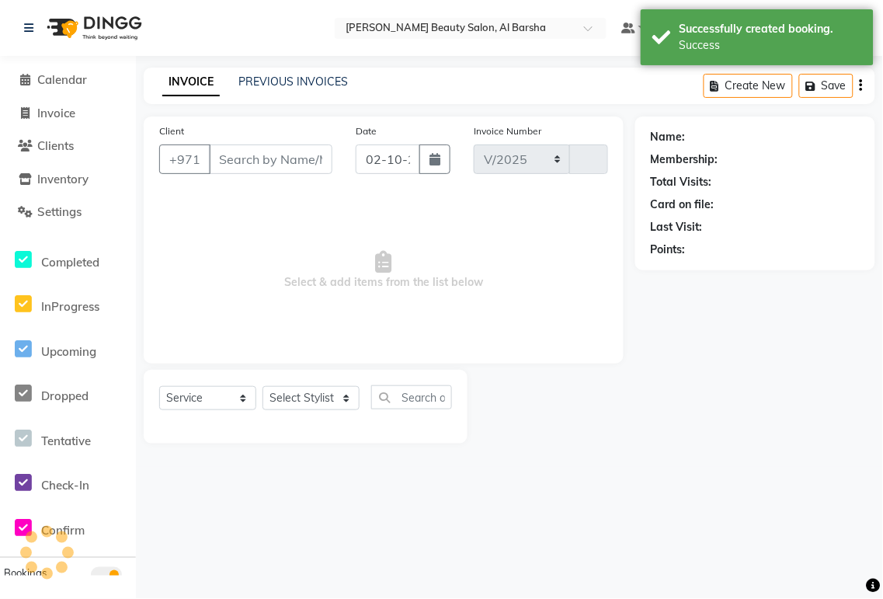
select select "5166"
type input "0057"
type input "508770906"
select select "92710"
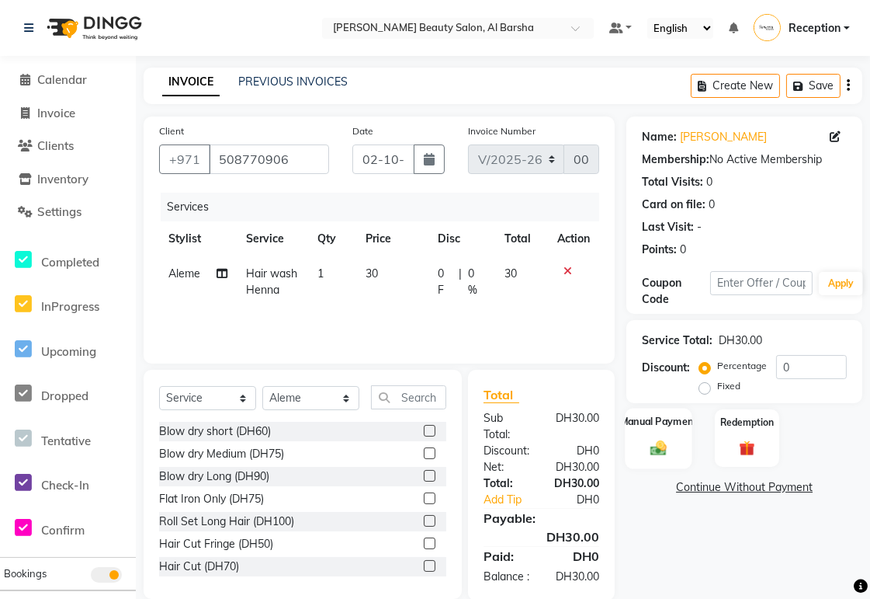
click at [657, 448] on img at bounding box center [659, 448] width 26 height 19
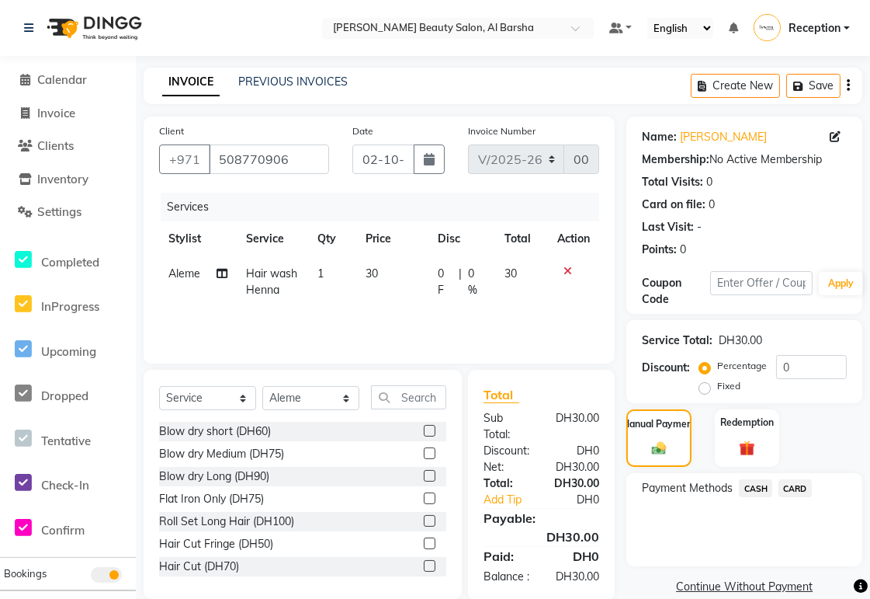
click at [803, 484] on span "CARD" at bounding box center [795, 488] width 33 height 18
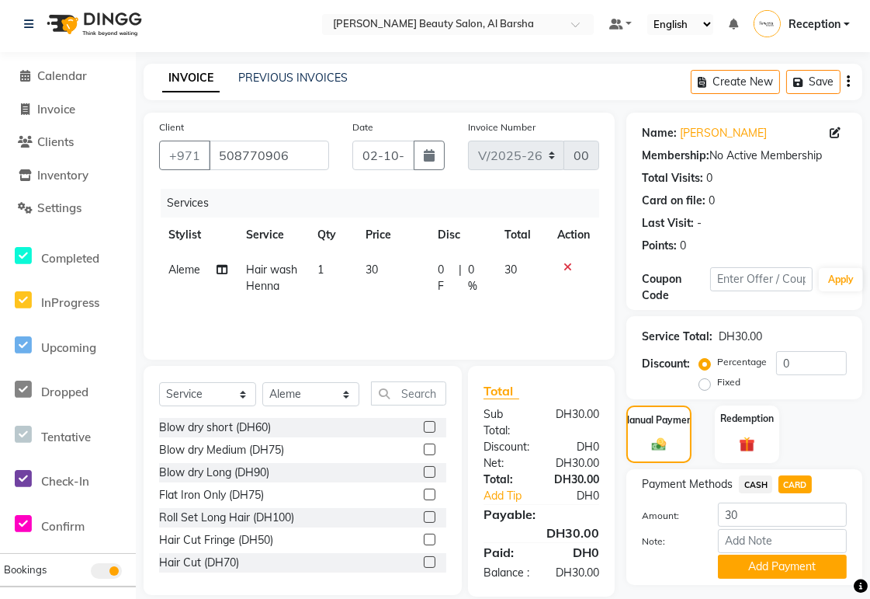
scroll to position [45, 0]
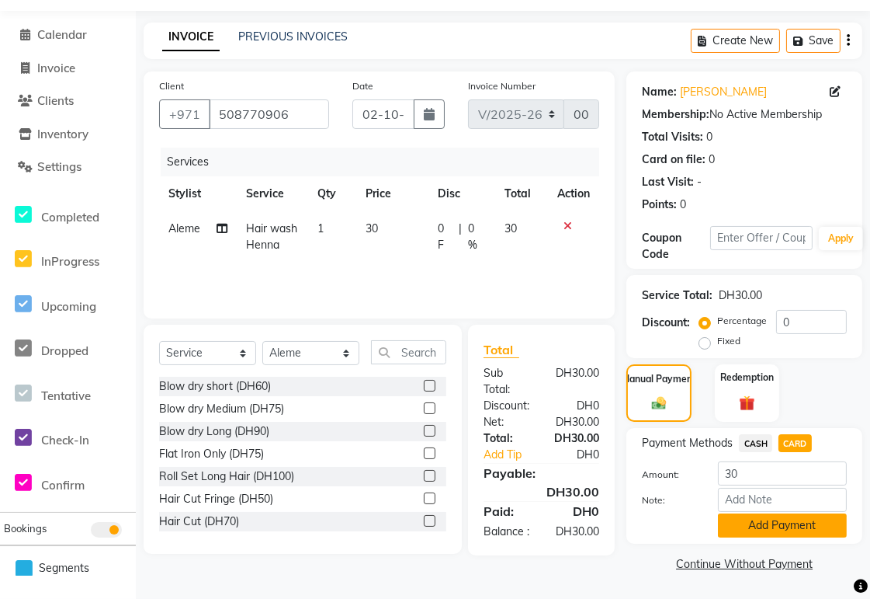
click at [790, 529] on button "Add Payment" at bounding box center [782, 525] width 129 height 24
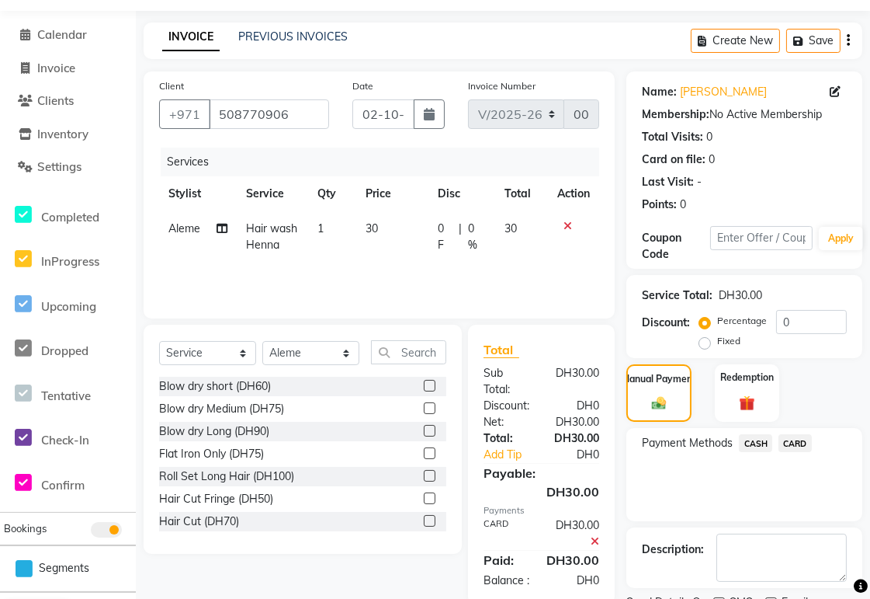
scroll to position [110, 0]
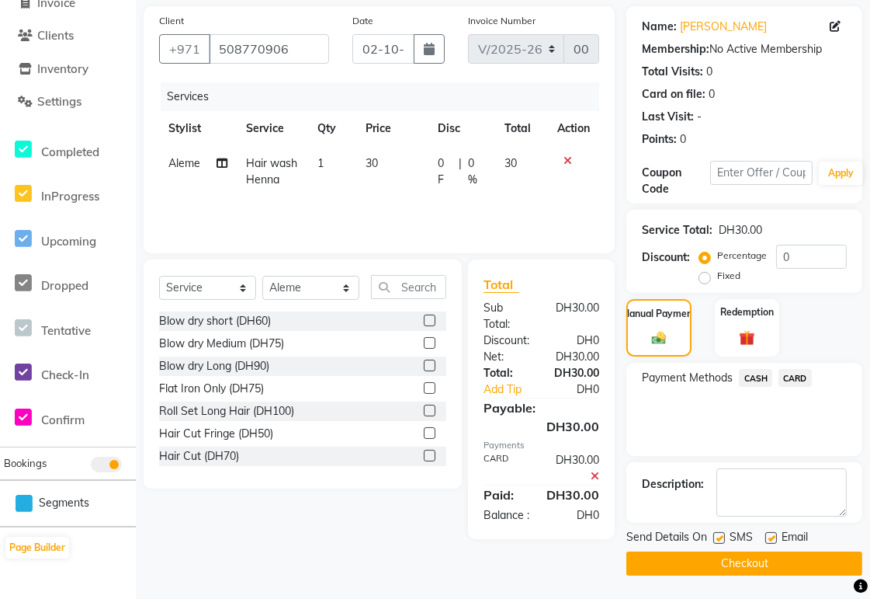
click at [753, 571] on button "Checkout" at bounding box center [745, 563] width 236 height 24
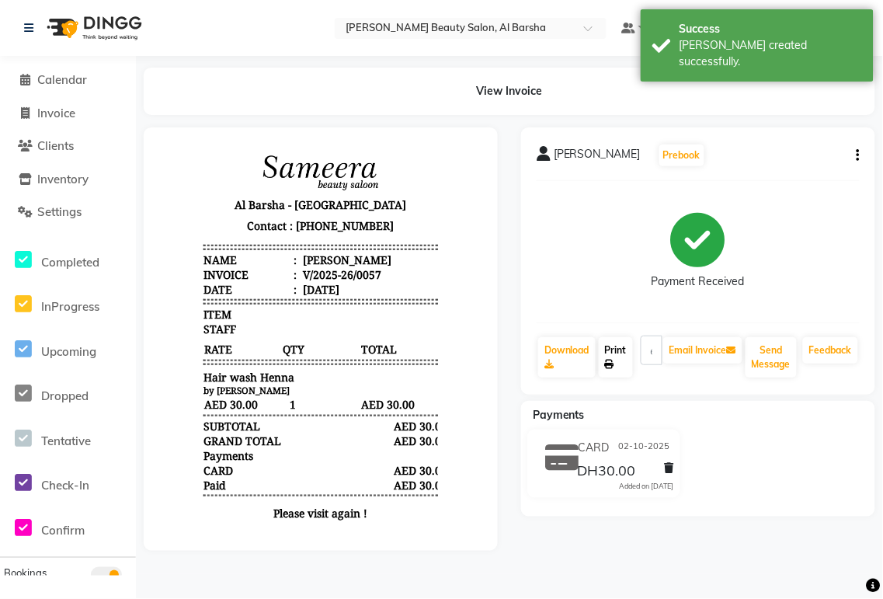
click at [610, 363] on icon at bounding box center [609, 363] width 9 height 9
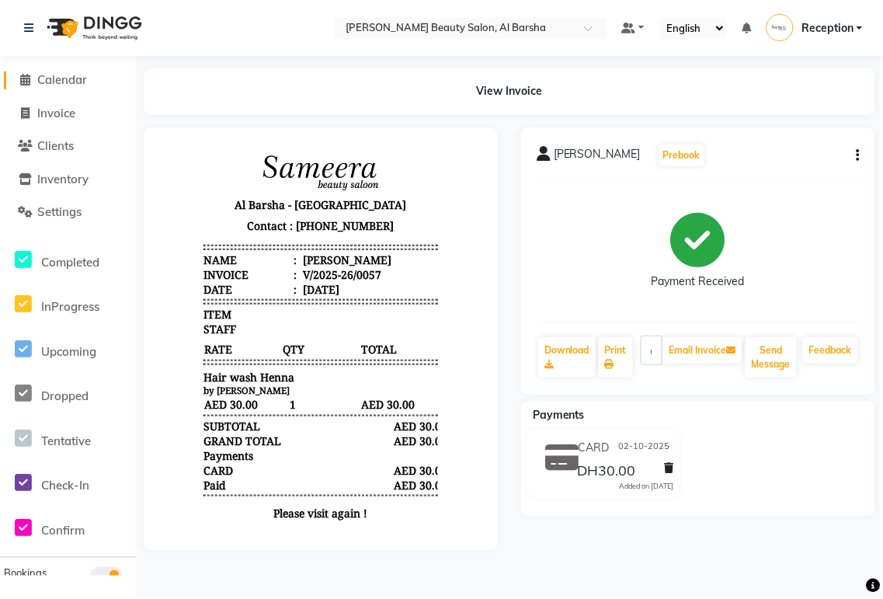
click at [63, 82] on span "Calendar" at bounding box center [62, 79] width 50 height 15
